Goal: Information Seeking & Learning: Learn about a topic

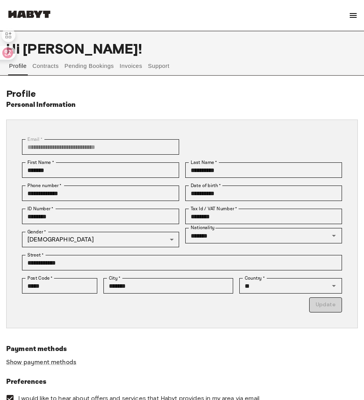
click at [145, 64] on div "Profile Contracts Pending Bookings Invoices Support" at bounding box center [182, 66] width 352 height 19
click at [140, 68] on button "Invoices" at bounding box center [130, 66] width 24 height 19
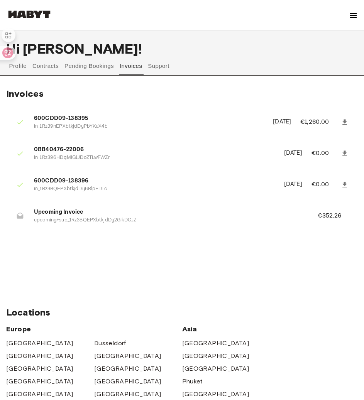
click at [160, 70] on button "Support" at bounding box center [159, 66] width 24 height 19
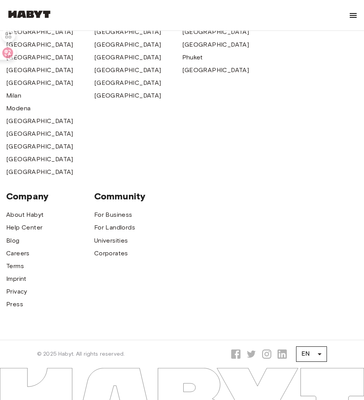
scroll to position [336, 0]
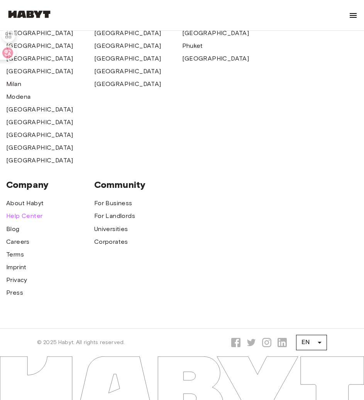
click at [31, 220] on span "Help Center" at bounding box center [24, 215] width 36 height 9
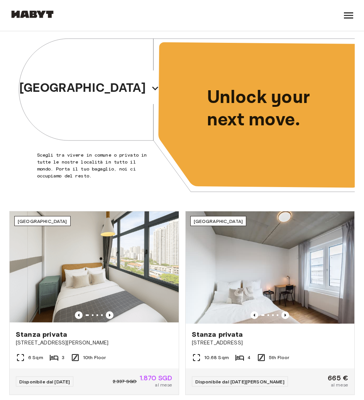
click at [349, 15] on icon at bounding box center [348, 15] width 9 height 6
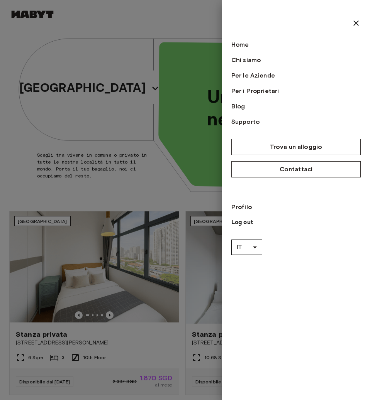
click at [296, 168] on link "Contattaci" at bounding box center [295, 169] width 129 height 16
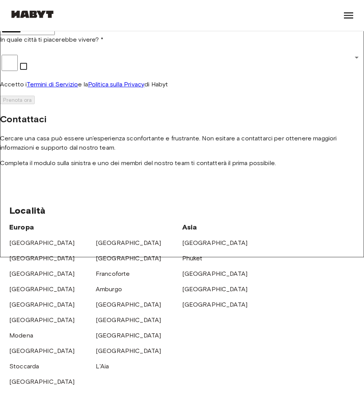
scroll to position [73, 0]
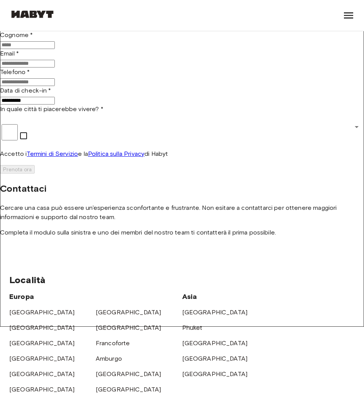
click at [343, 17] on icon at bounding box center [348, 15] width 12 height 12
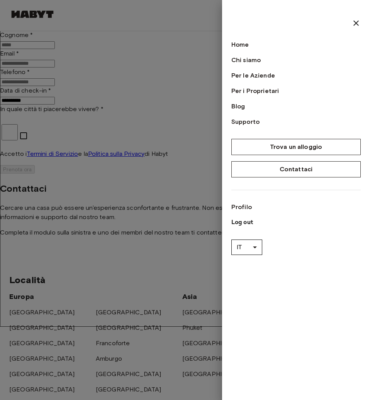
click at [241, 120] on link "Supporto" at bounding box center [295, 121] width 129 height 9
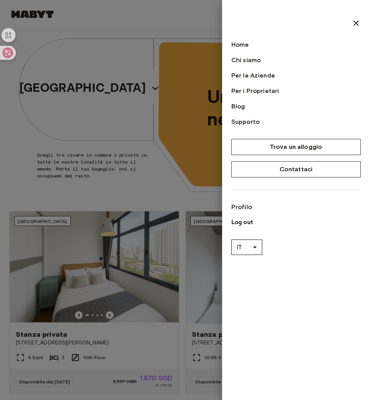
click at [242, 210] on link "Profilo" at bounding box center [295, 207] width 129 height 9
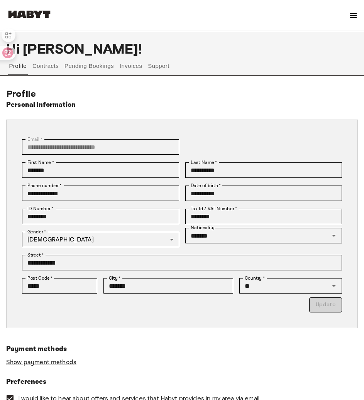
click at [139, 65] on button "Invoices" at bounding box center [130, 66] width 24 height 19
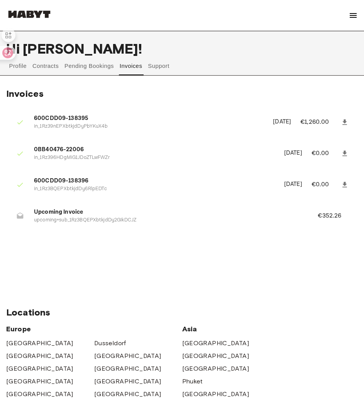
click at [159, 65] on button "Support" at bounding box center [159, 66] width 24 height 19
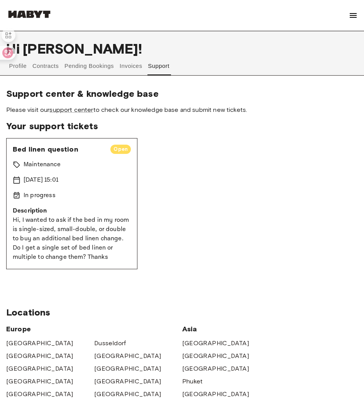
click at [86, 112] on link "support center" at bounding box center [71, 109] width 44 height 7
click at [82, 68] on button "Pending Bookings" at bounding box center [89, 66] width 51 height 19
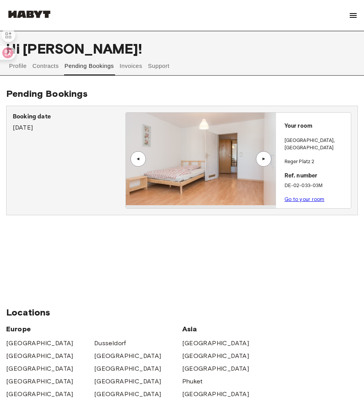
click at [46, 68] on button "Contracts" at bounding box center [46, 66] width 28 height 19
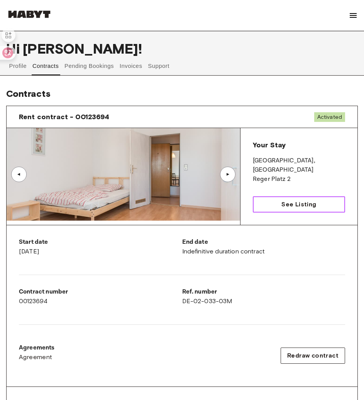
click at [298, 200] on span "See Listing" at bounding box center [298, 204] width 35 height 9
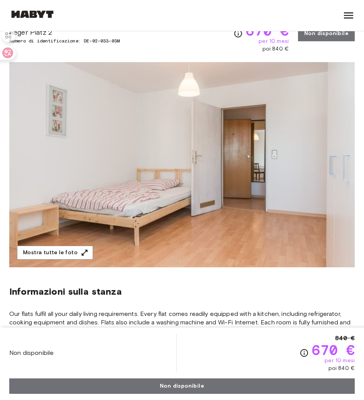
scroll to position [39, 0]
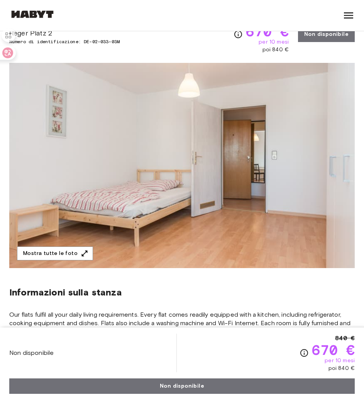
click at [177, 200] on img at bounding box center [181, 165] width 345 height 205
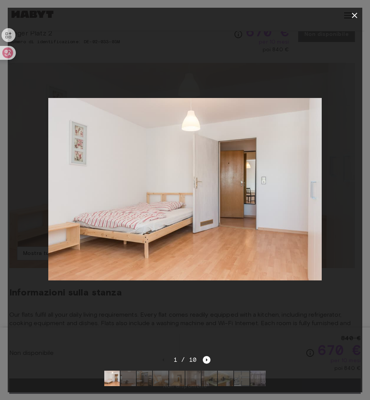
click at [156, 216] on img at bounding box center [185, 189] width 274 height 183
click at [354, 15] on icon "button" at bounding box center [354, 15] width 5 height 5
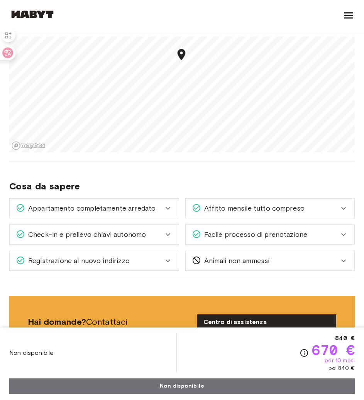
scroll to position [540, 0]
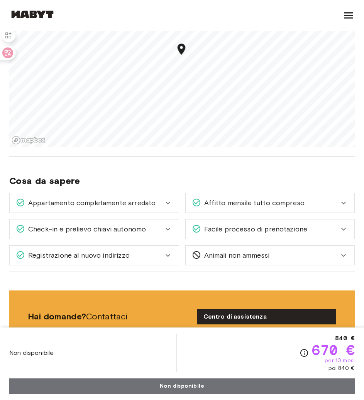
click at [148, 207] on span "Appartamento completamente arredato" at bounding box center [90, 203] width 130 height 10
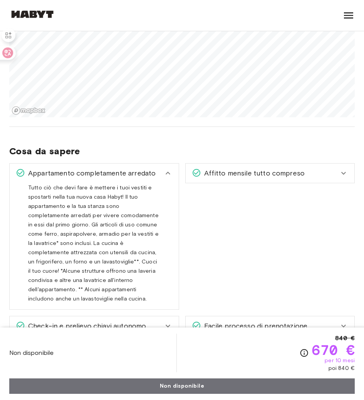
scroll to position [617, 0]
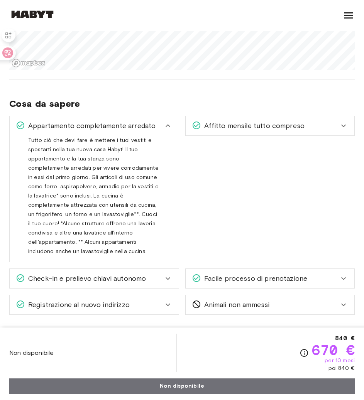
click at [159, 131] on div "Appartamento completamente arredato" at bounding box center [94, 125] width 169 height 19
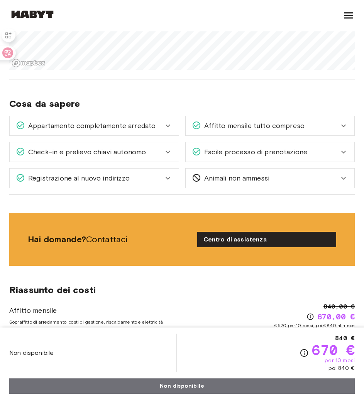
click at [200, 173] on div "Animali non ammessi" at bounding box center [270, 178] width 169 height 19
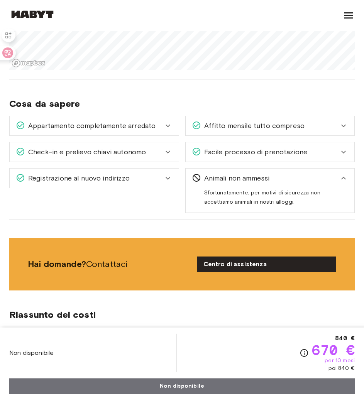
click at [200, 175] on icon at bounding box center [196, 177] width 9 height 9
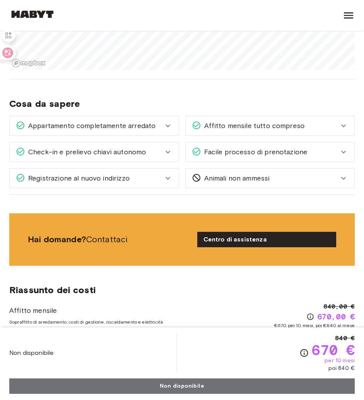
click at [156, 127] on div "Appartamento completamente arredato" at bounding box center [89, 126] width 147 height 10
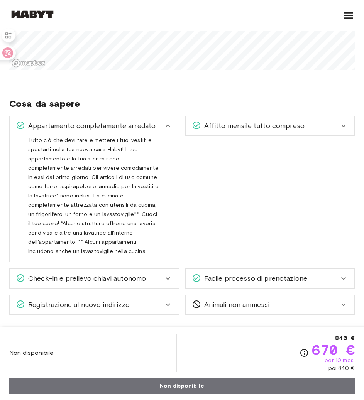
click at [145, 120] on div "Appartamento completamente arredato" at bounding box center [94, 125] width 169 height 19
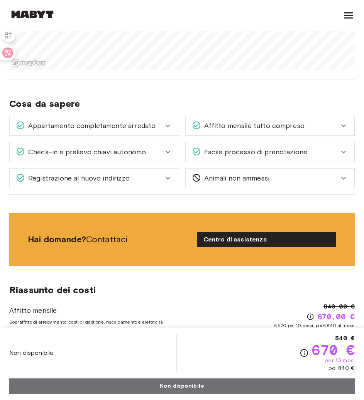
click at [221, 237] on link "Centro di assistenza" at bounding box center [266, 239] width 139 height 15
